Goal: Task Accomplishment & Management: Manage account settings

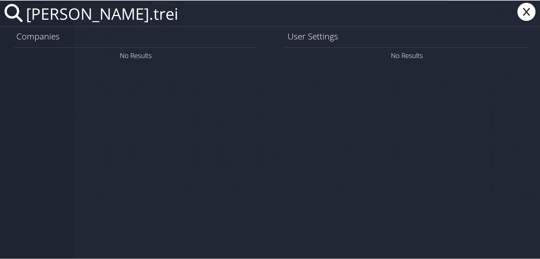
drag, startPoint x: 115, startPoint y: 12, endPoint x: -40, endPoint y: 17, distance: 155.1
click at [0, 17] on html "Menu Dashboards ► AirPortal 360™ (Manager) AirPortal 360™ (Agent) My Travel Das…" at bounding box center [271, 129] width 542 height 259
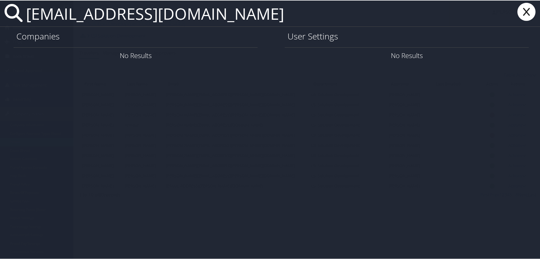
drag, startPoint x: 162, startPoint y: 19, endPoint x: 18, endPoint y: 7, distance: 144.7
click at [18, 7] on div "mvalle@lsuhsc.edu" at bounding box center [271, 13] width 542 height 26
type input "mvalle@lsuhsc.edu"
click at [173, 21] on input "mvalle@lsuhsc.edu" at bounding box center [237, 13] width 426 height 26
click at [171, 23] on input "mvalle@lsuhsc.edu" at bounding box center [237, 13] width 426 height 26
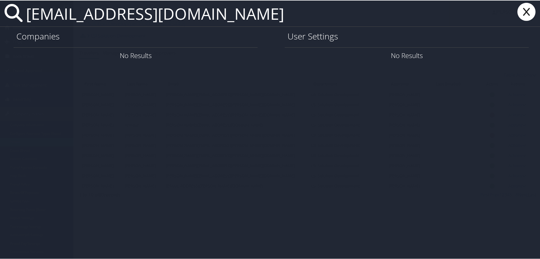
click at [517, 13] on icon at bounding box center [526, 11] width 23 height 18
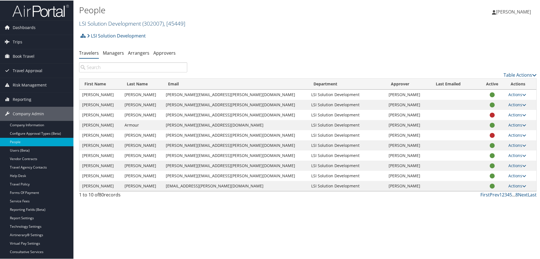
click at [132, 20] on link "LSI Solution Development ( 302007 ) , [ 45449 ]" at bounding box center [132, 23] width 106 height 8
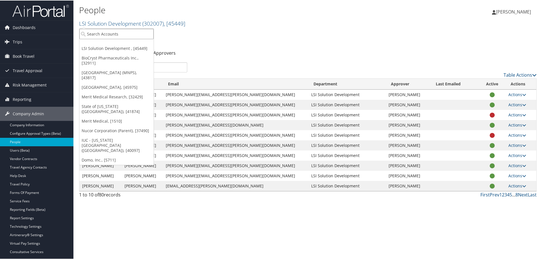
click at [116, 36] on input "search" at bounding box center [116, 33] width 74 height 10
click at [101, 105] on link "State of [US_STATE] ([GEOGRAPHIC_DATA]), [41874]" at bounding box center [116, 108] width 74 height 15
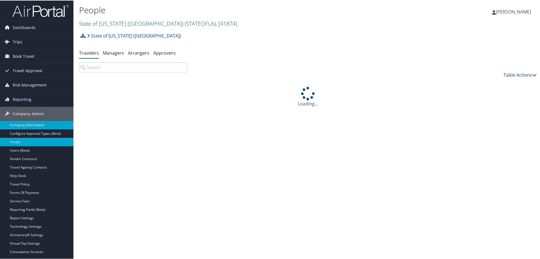
click at [18, 123] on link "Company Information" at bounding box center [36, 125] width 73 height 8
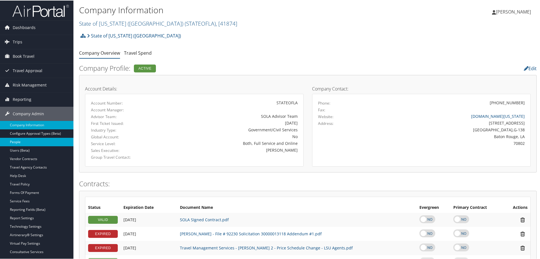
click at [28, 143] on link "People" at bounding box center [36, 141] width 73 height 8
click at [28, 150] on link "Users (Beta)" at bounding box center [36, 150] width 73 height 8
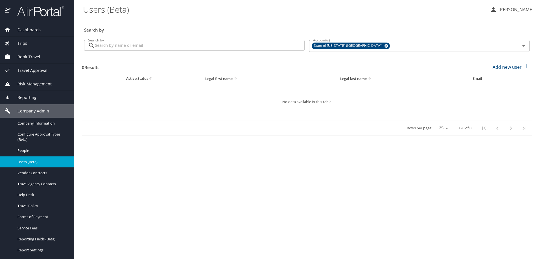
click at [49, 70] on div "Travel Approval" at bounding box center [37, 70] width 65 height 6
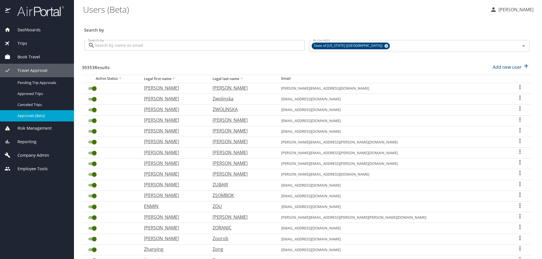
click at [52, 114] on span "Approvals (Beta)" at bounding box center [43, 115] width 50 height 5
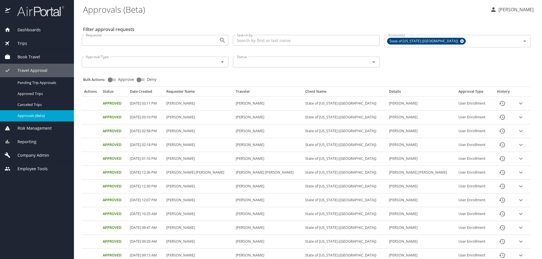
click at [239, 45] on input "Search by" at bounding box center [306, 40] width 147 height 11
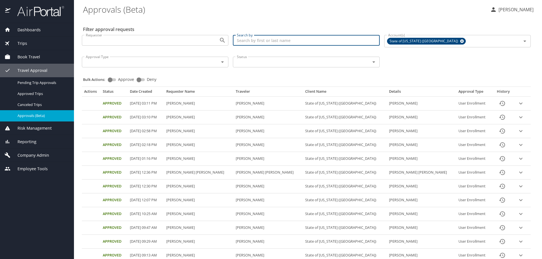
paste input "the system is slow to respond with the two lists that are so long. As long as t…"
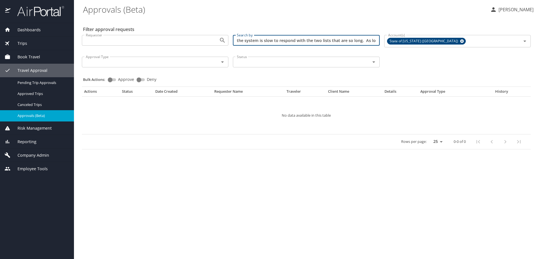
drag, startPoint x: 373, startPoint y: 41, endPoint x: 156, endPoint y: 30, distance: 217.9
click at [157, 32] on div "Requester Requester Search by the system is slow to respond with the two lists …" at bounding box center [306, 50] width 453 height 40
type input "."
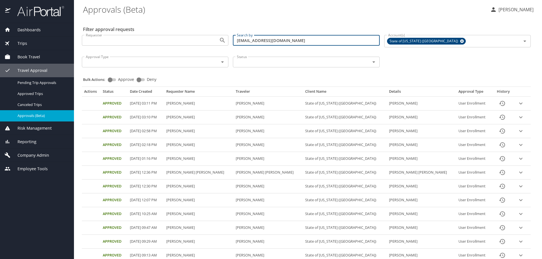
type input "mvalle@lsuhsc.edu"
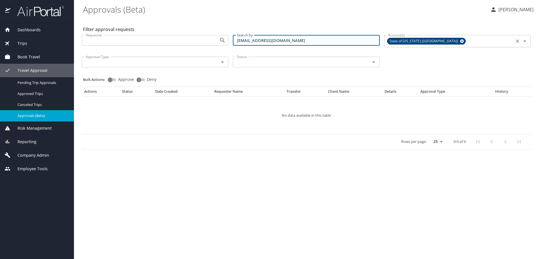
click at [460, 41] on icon at bounding box center [462, 42] width 4 height 4
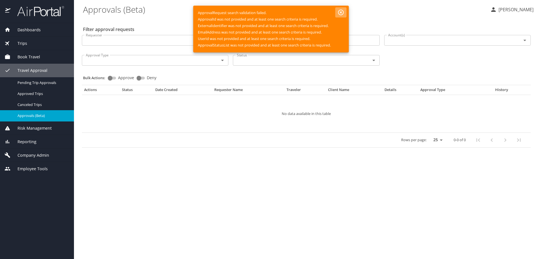
click at [342, 10] on icon "button" at bounding box center [341, 12] width 7 height 7
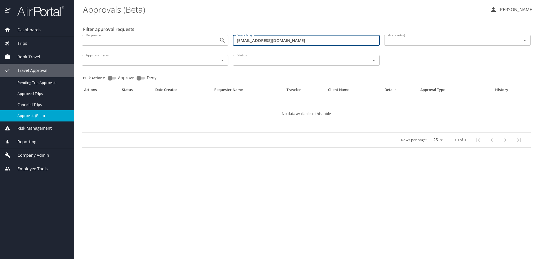
click at [312, 44] on input "mvalle@lsuhsc.edu" at bounding box center [306, 40] width 147 height 11
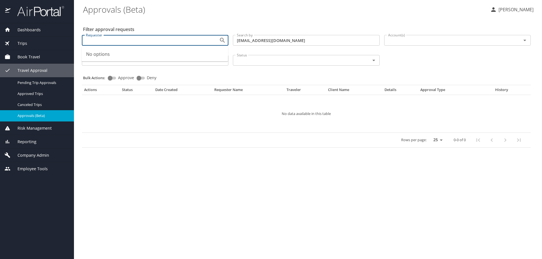
click at [164, 41] on input "Requester" at bounding box center [147, 40] width 126 height 7
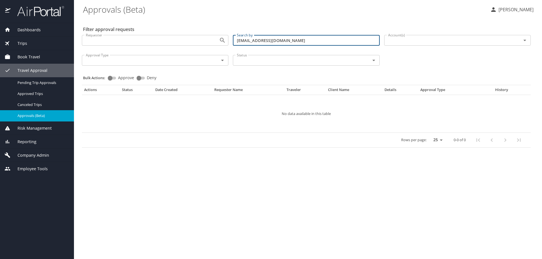
drag, startPoint x: 291, startPoint y: 43, endPoint x: 222, endPoint y: 42, distance: 68.3
click at [222, 42] on div "Requester Requester Search by mvalle@lsuhsc.edu Search by Account(s) Account(s)…" at bounding box center [306, 49] width 453 height 39
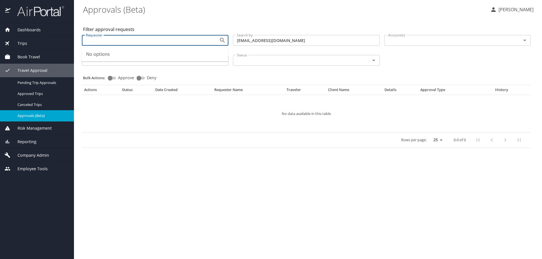
click at [103, 37] on input "Requester" at bounding box center [147, 40] width 126 height 7
paste input "mvalle@lsuhsc.edu"
type input "mvalle@lsuhsc.edu"
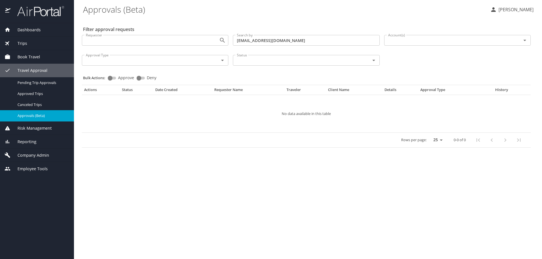
click at [22, 41] on span "Trips" at bounding box center [18, 43] width 17 height 6
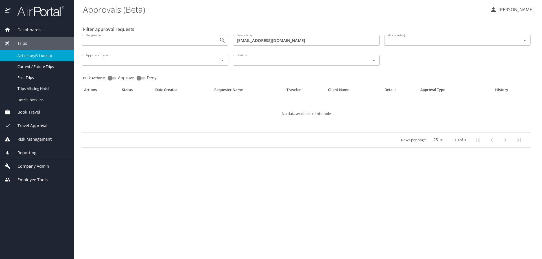
click at [50, 56] on span "Airtinerary® Lookup" at bounding box center [43, 55] width 50 height 5
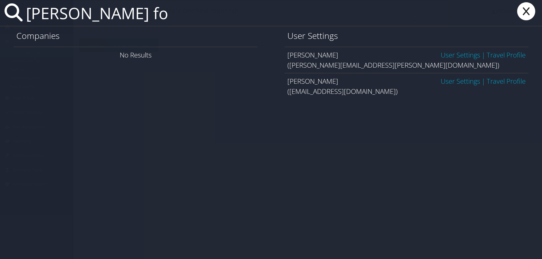
type input "[PERSON_NAME] fo"
click at [456, 81] on link "User Settings" at bounding box center [461, 81] width 40 height 9
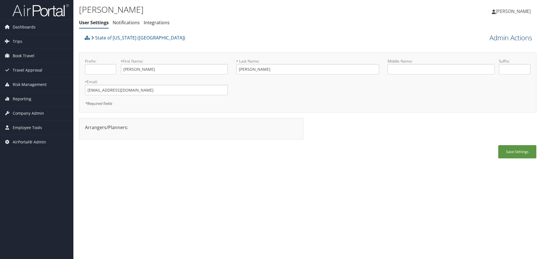
click at [501, 36] on link "Admin Actions" at bounding box center [510, 38] width 43 height 10
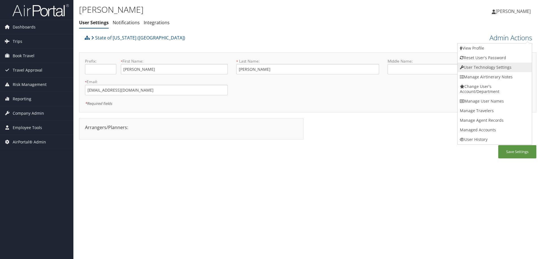
click at [481, 67] on link "User Technology Settings" at bounding box center [495, 68] width 74 height 10
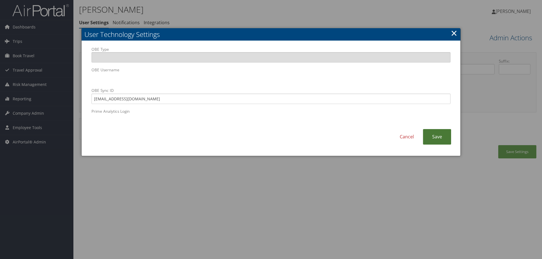
click at [444, 137] on link "Save" at bounding box center [437, 137] width 28 height 16
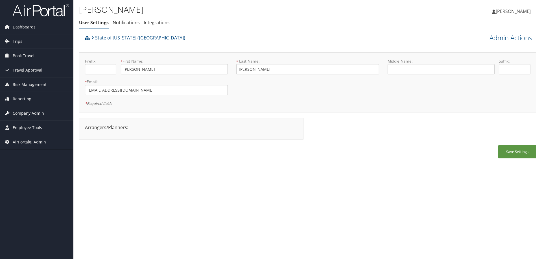
click at [35, 114] on span "Company Admin" at bounding box center [28, 113] width 31 height 14
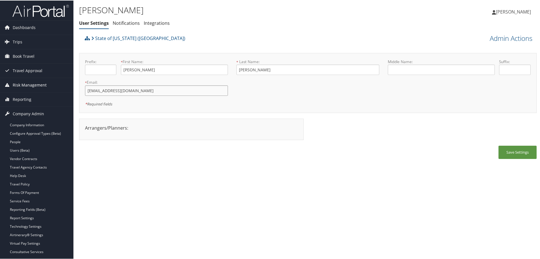
drag, startPoint x: 145, startPoint y: 93, endPoint x: 55, endPoint y: 89, distance: 89.8
click at [55, 89] on div "Dashboards AirPortal 360™ (Manager) AirPortal 360™ (Agent) My Travel Dashboard …" at bounding box center [271, 129] width 542 height 259
click at [113, 38] on link "State of [US_STATE] ([GEOGRAPHIC_DATA])" at bounding box center [138, 37] width 94 height 11
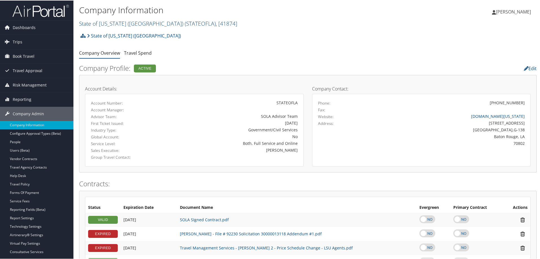
click at [96, 23] on link "State of Louisiana (SOLA) ( STATEOFLA ) , [ 41874 ]" at bounding box center [158, 23] width 158 height 8
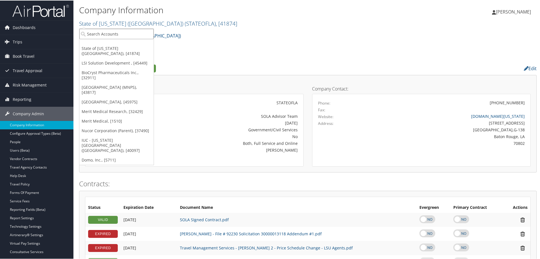
click at [98, 35] on input "search" at bounding box center [116, 33] width 74 height 10
type input "carollo en"
click at [105, 47] on div "Account" at bounding box center [125, 48] width 99 height 5
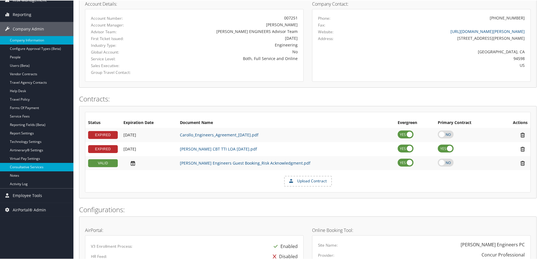
scroll to position [85, 0]
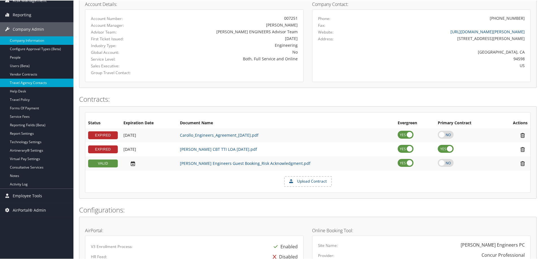
click at [44, 80] on link "Travel Agency Contacts" at bounding box center [36, 82] width 73 height 8
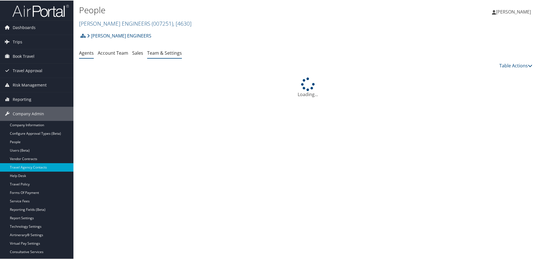
click at [165, 53] on link "Team & Settings" at bounding box center [164, 52] width 35 height 6
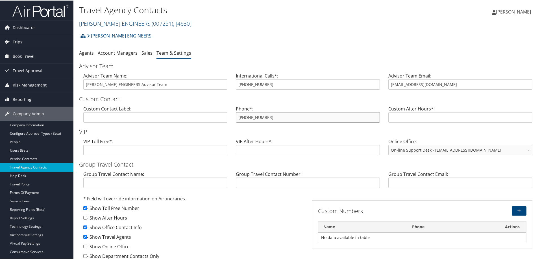
drag, startPoint x: 272, startPoint y: 119, endPoint x: 237, endPoint y: 117, distance: 34.8
click at [237, 117] on input "[PHONE_NUMBER]" at bounding box center [308, 117] width 144 height 10
